Goal: Use online tool/utility: Utilize a website feature to perform a specific function

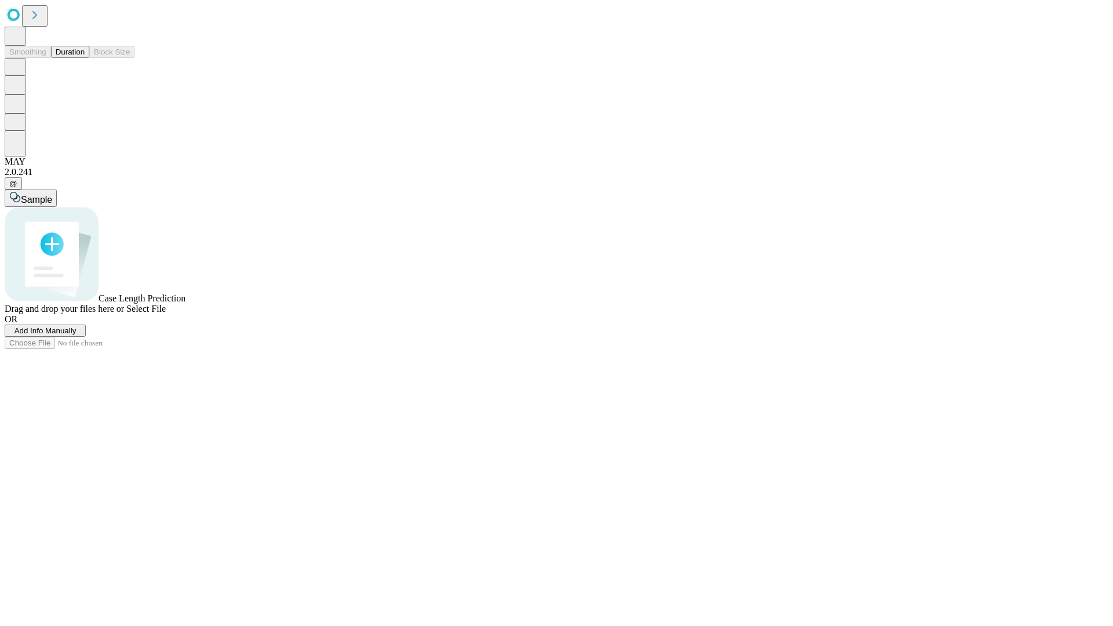
click at [77, 335] on span "Add Info Manually" at bounding box center [45, 330] width 62 height 9
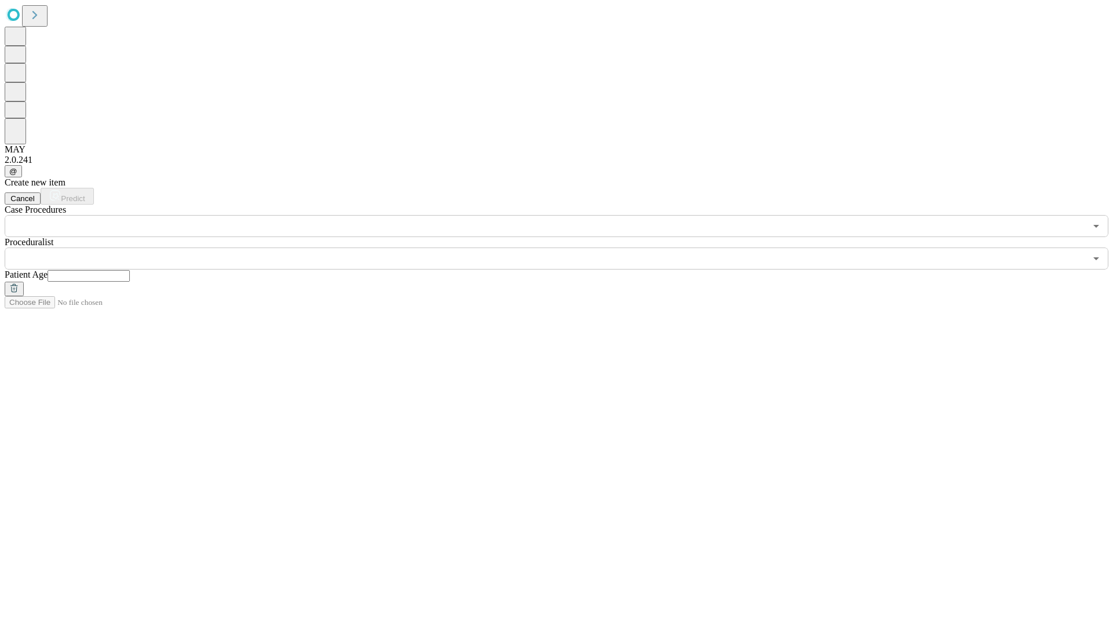
click at [130, 270] on input "text" at bounding box center [89, 276] width 82 height 12
type input "**"
click at [565, 247] on input "text" at bounding box center [545, 258] width 1081 height 22
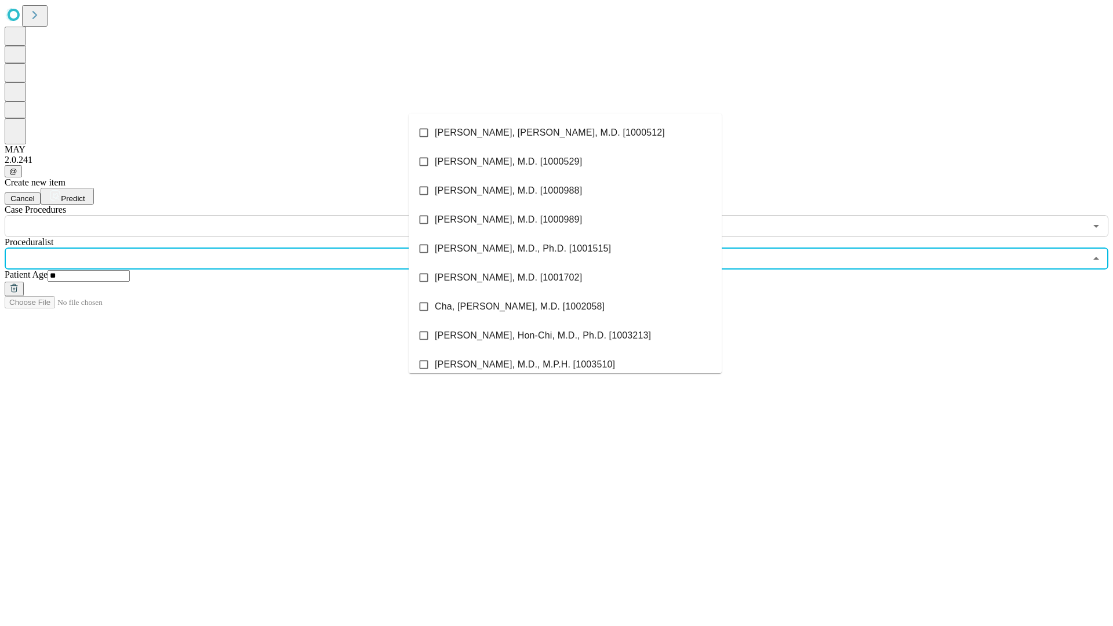
click at [565, 133] on li "[PERSON_NAME], [PERSON_NAME], M.D. [1000512]" at bounding box center [565, 132] width 313 height 29
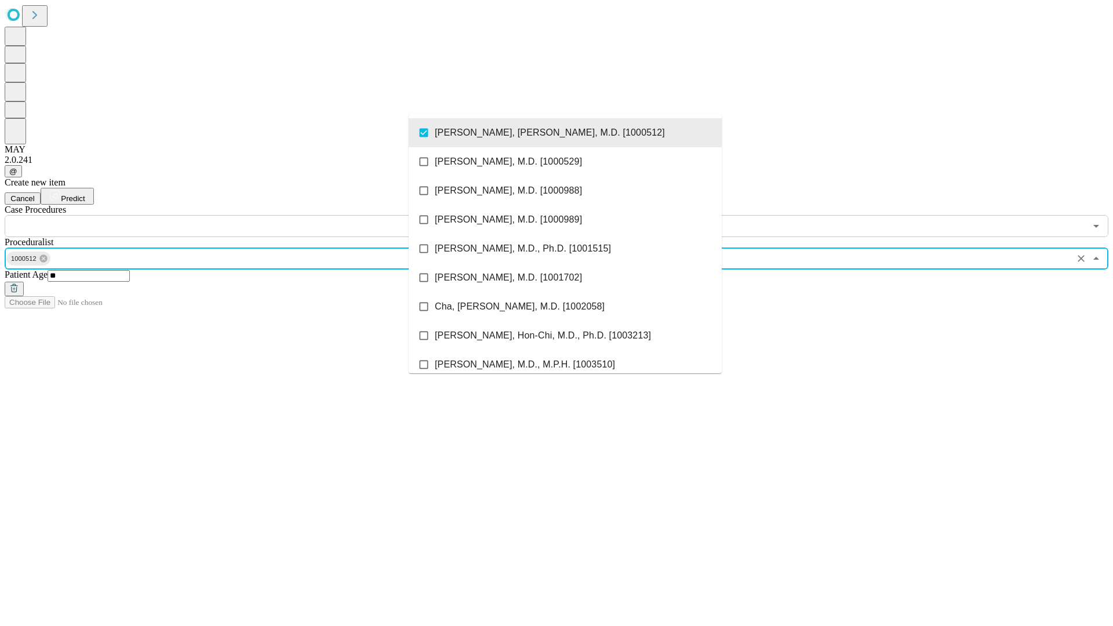
click at [243, 215] on input "text" at bounding box center [545, 226] width 1081 height 22
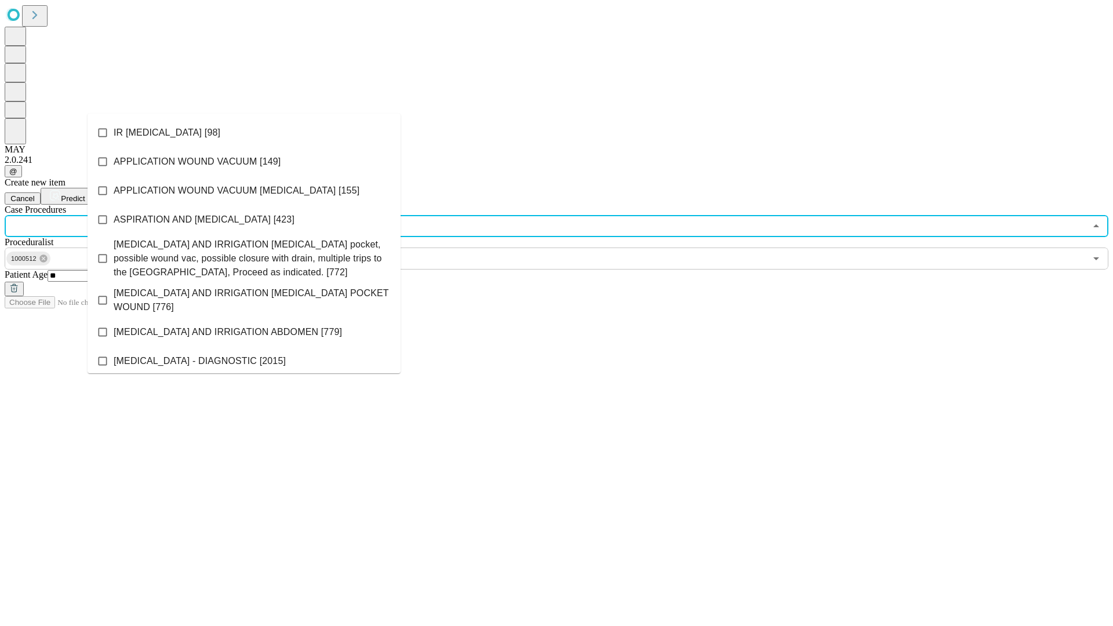
click at [244, 133] on li "IR [MEDICAL_DATA] [98]" at bounding box center [244, 132] width 313 height 29
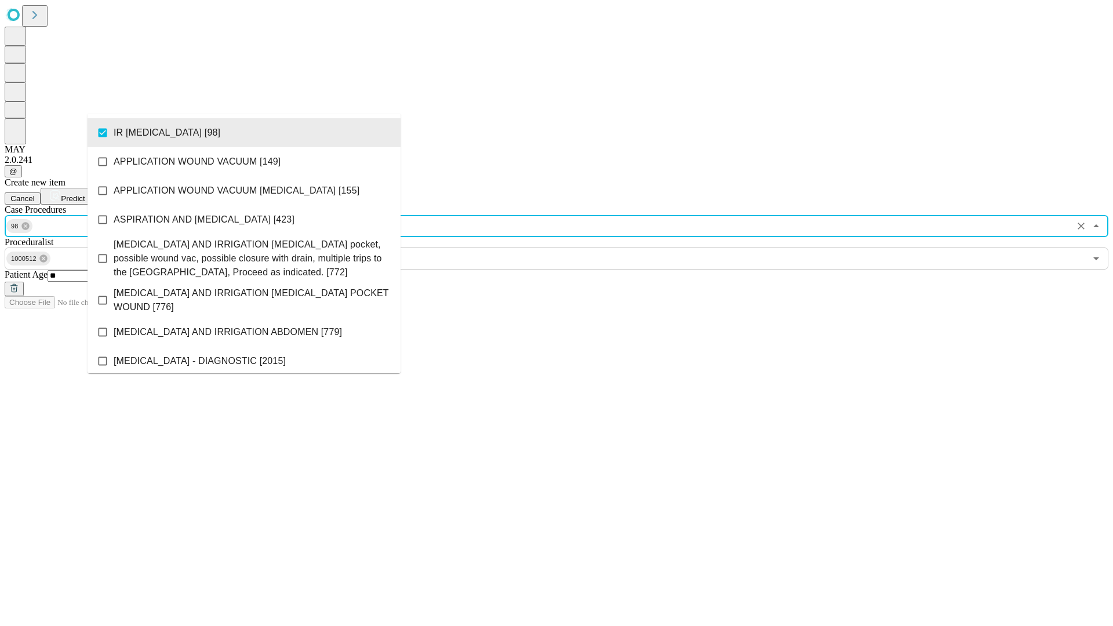
click at [85, 194] on span "Predict" at bounding box center [73, 198] width 24 height 9
